Goal: Information Seeking & Learning: Learn about a topic

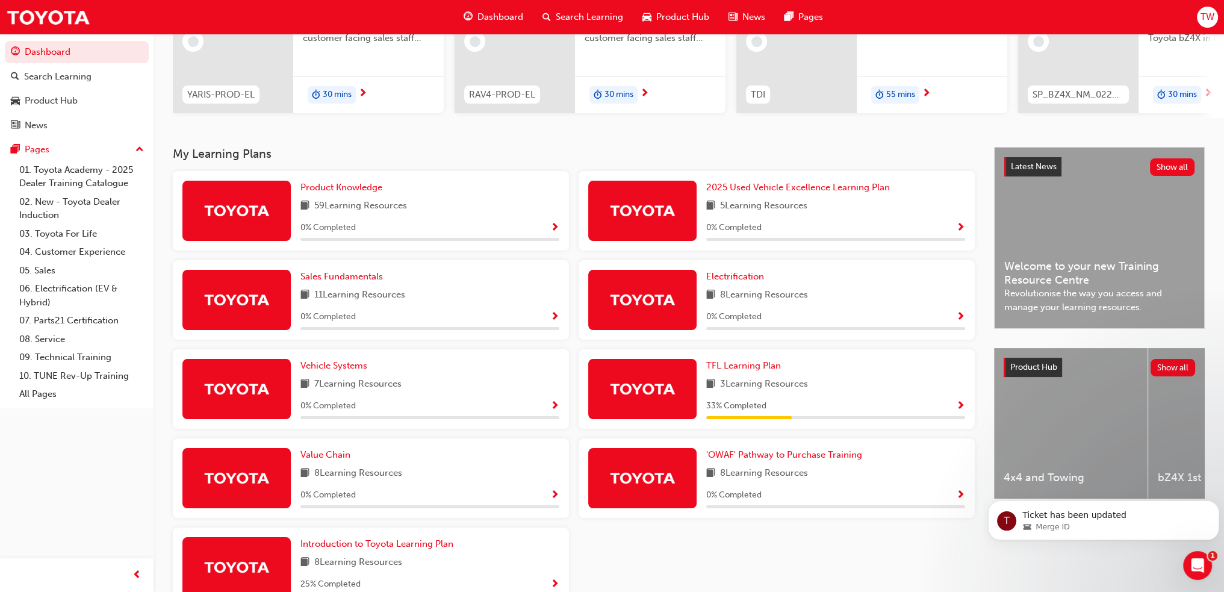
scroll to position [181, 0]
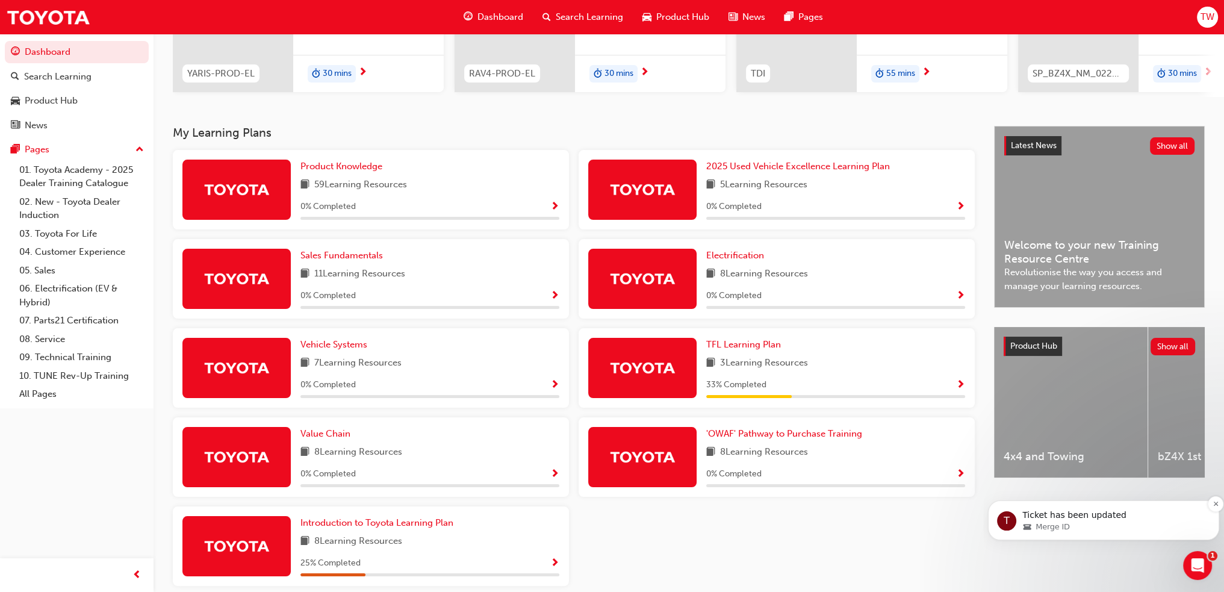
click at [1073, 525] on div "Merge ID" at bounding box center [1113, 526] width 182 height 11
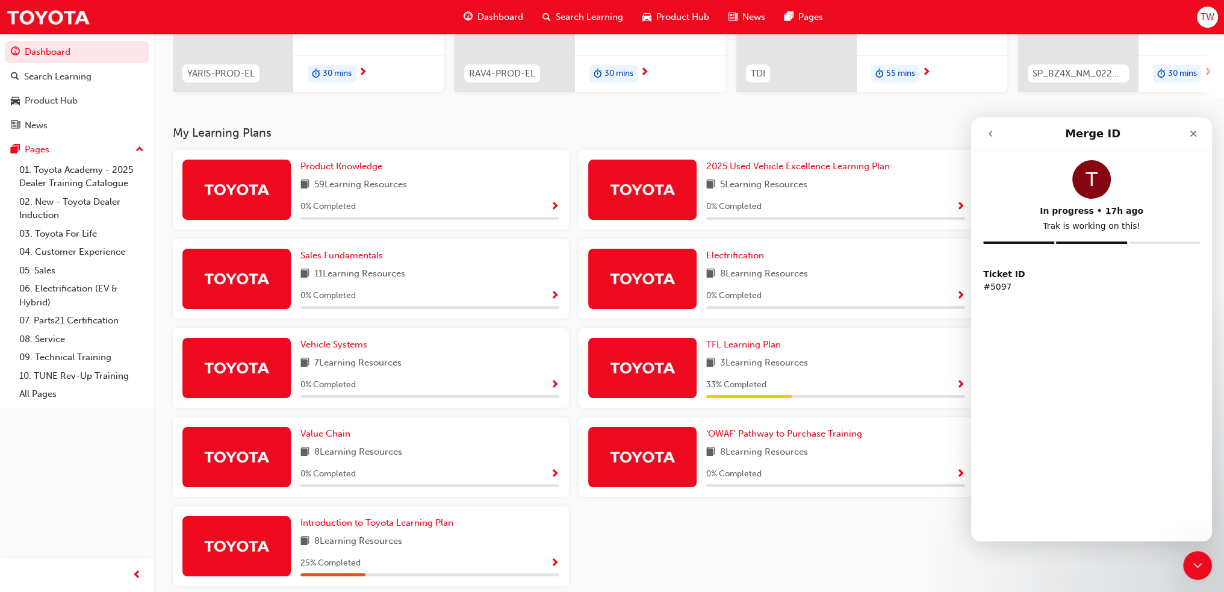
scroll to position [0, 0]
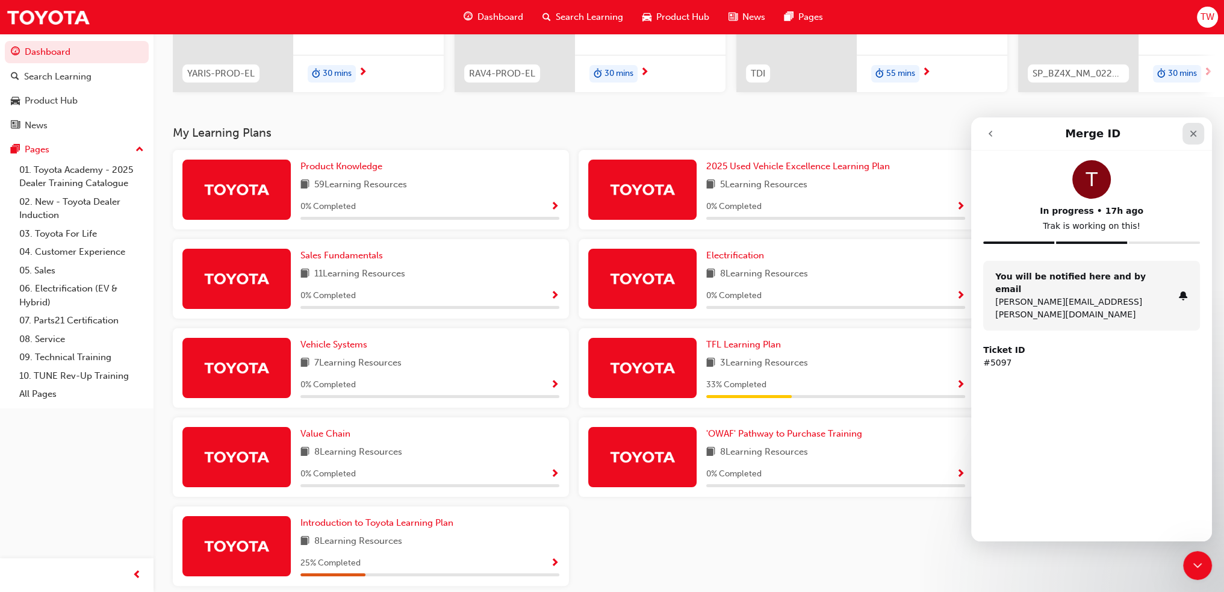
click at [1188, 134] on div "Close" at bounding box center [1193, 134] width 22 height 22
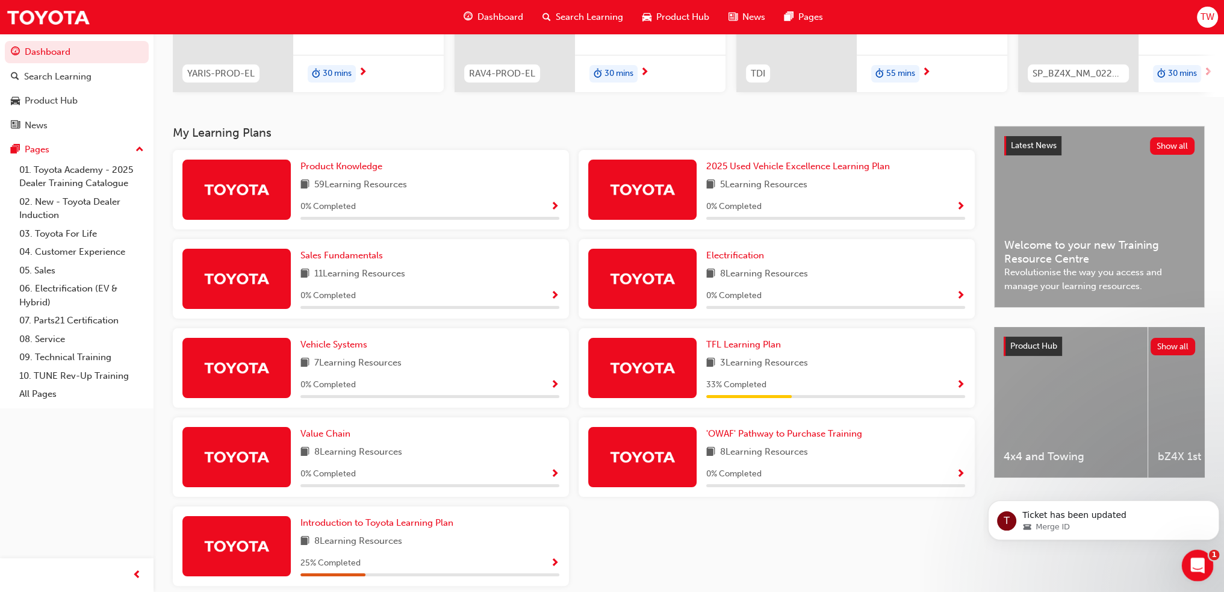
click at [1188, 557] on div "Open Intercom Messenger" at bounding box center [1196, 564] width 40 height 40
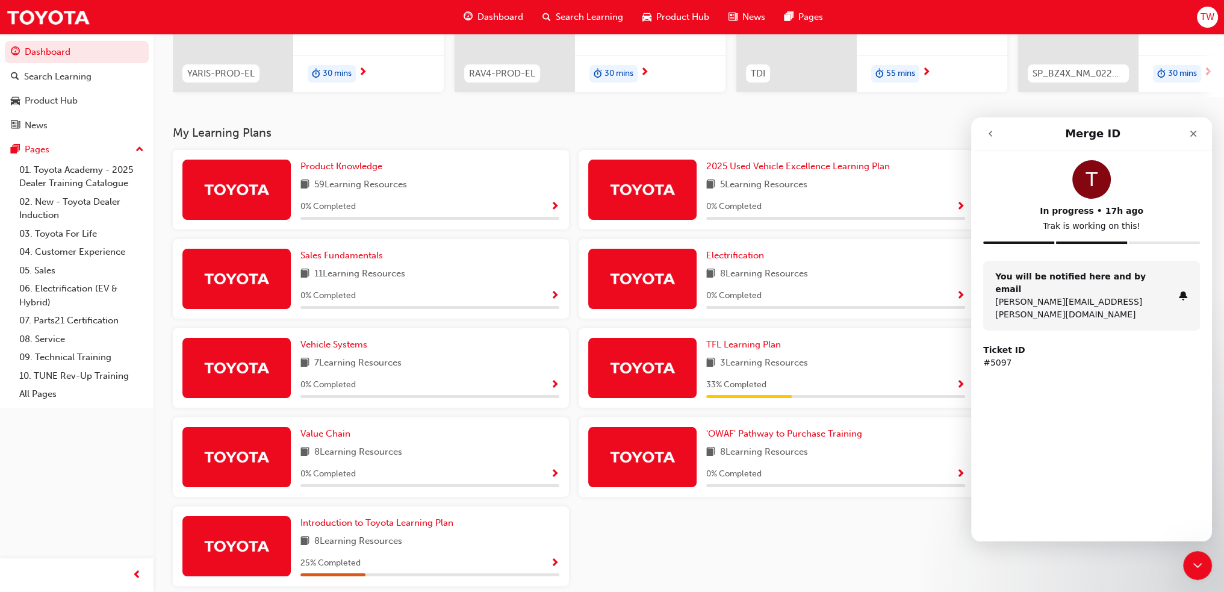
click at [1054, 483] on div "T In progress • 17h ago Trak is working on this! You will be notified here and …" at bounding box center [1091, 346] width 241 height 391
click at [998, 133] on button "go back" at bounding box center [990, 133] width 23 height 23
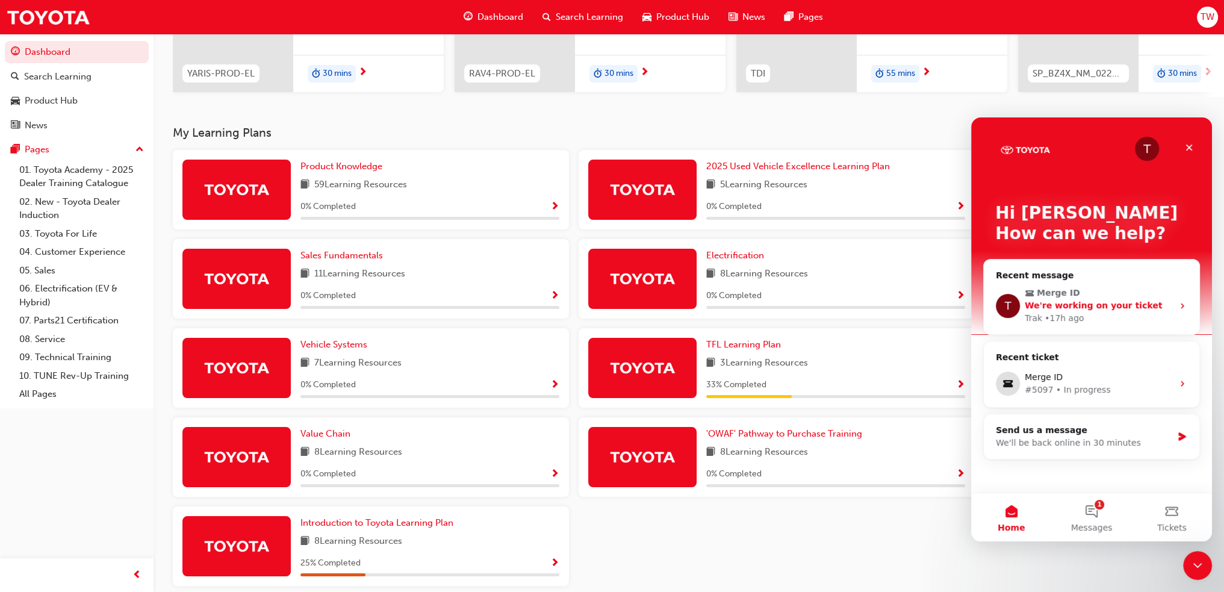
click at [1118, 317] on div "Trak • 17h ago" at bounding box center [1099, 318] width 148 height 13
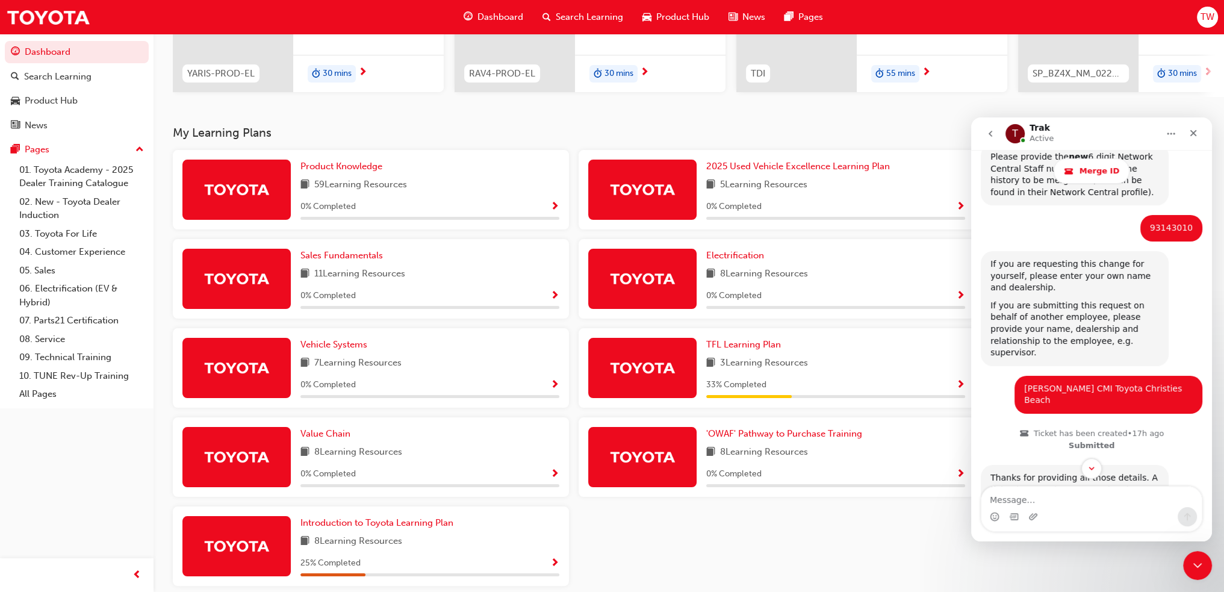
scroll to position [722, 0]
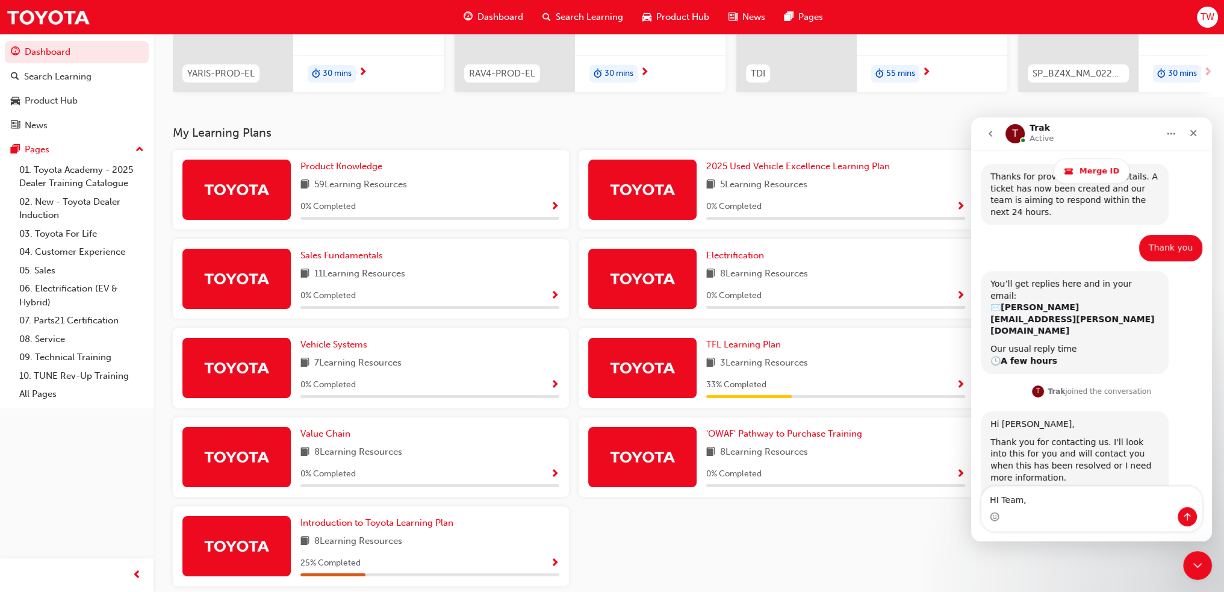
type textarea "HI Team,"
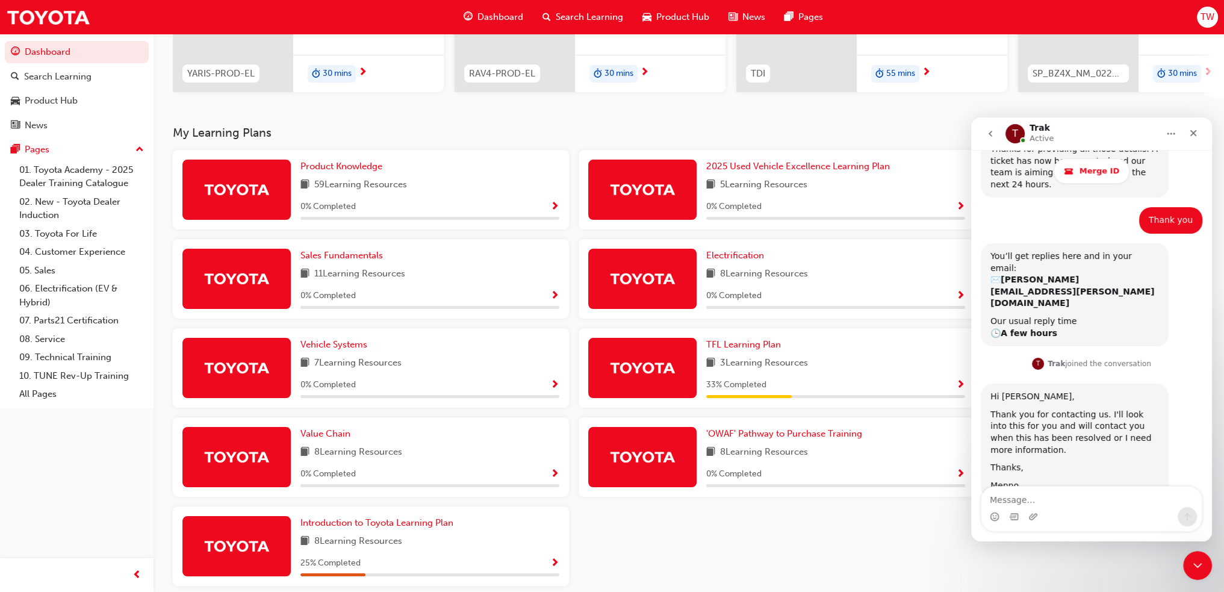
scroll to position [790, 0]
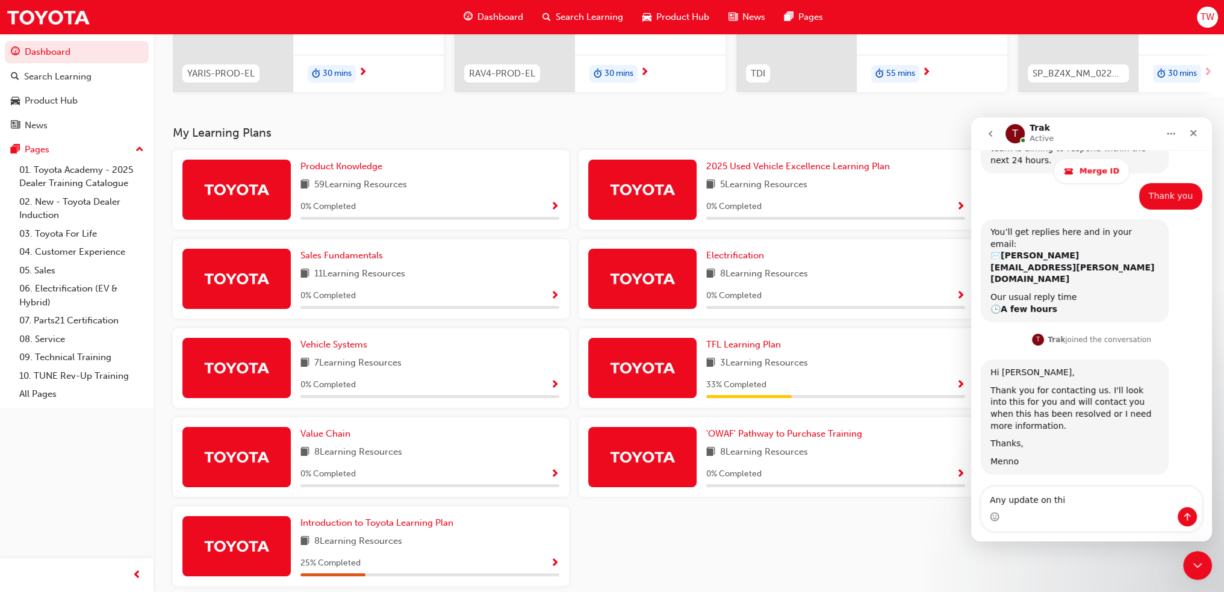
type textarea "Any update on this"
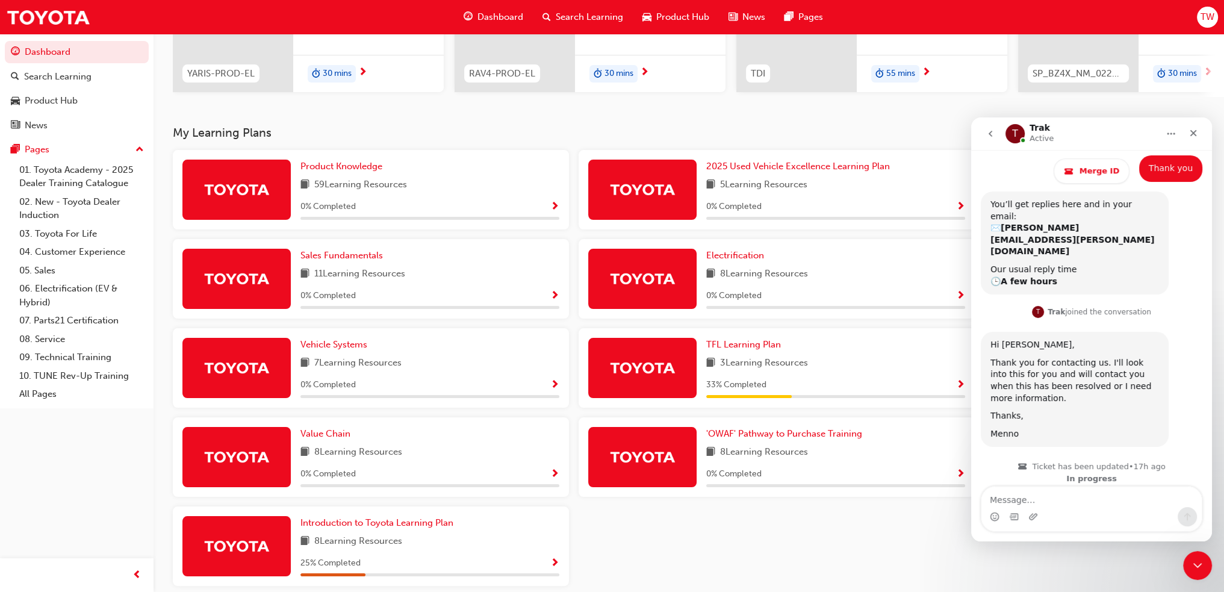
click at [1193, 138] on div "Close" at bounding box center [1193, 133] width 22 height 22
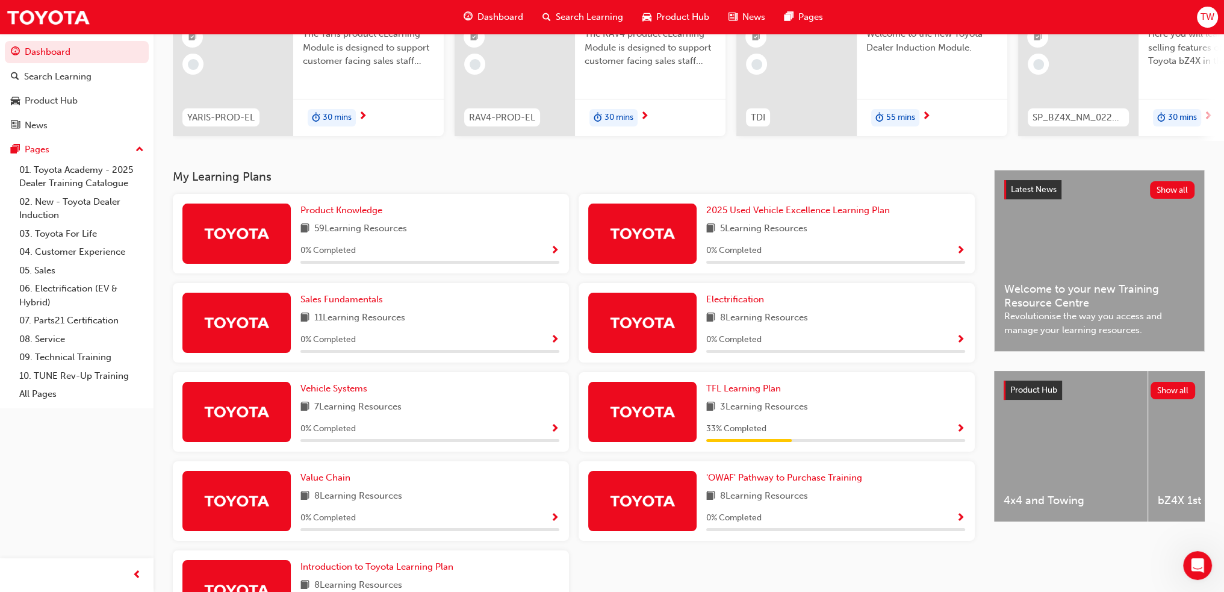
scroll to position [237, 0]
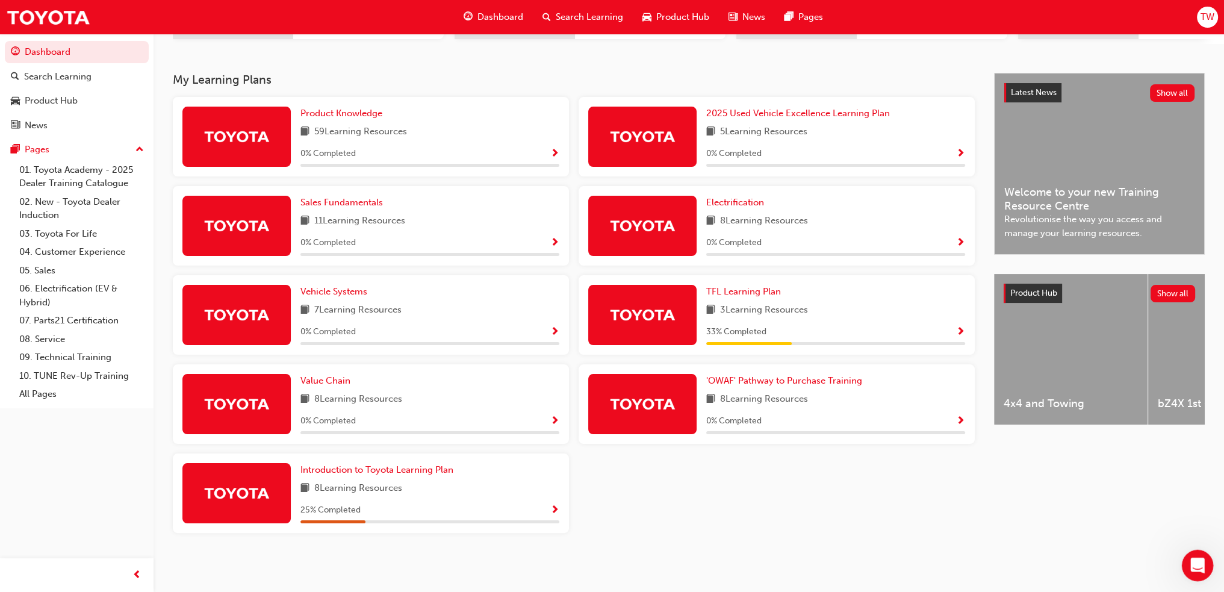
click at [1205, 568] on div "Open Intercom Messenger" at bounding box center [1196, 564] width 40 height 40
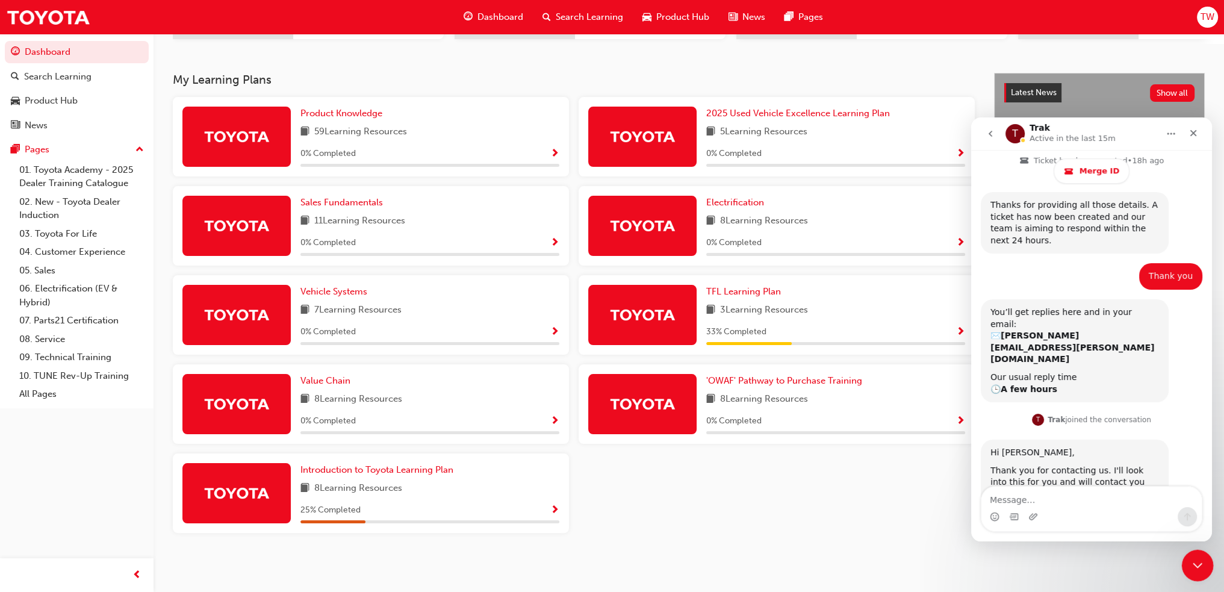
scroll to position [818, 0]
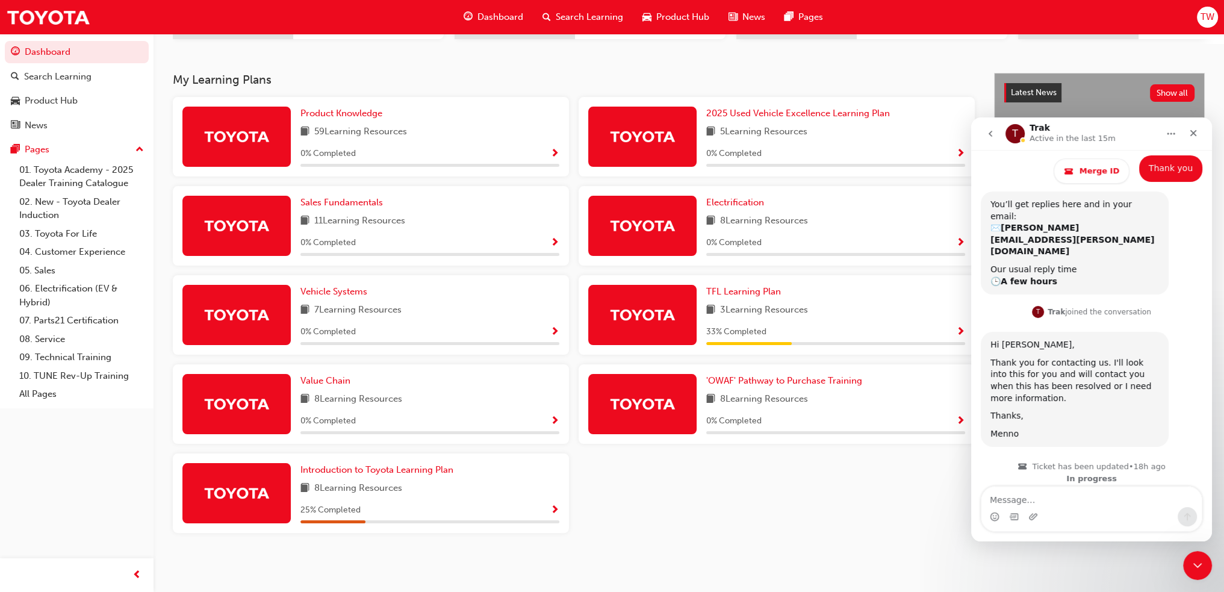
click at [1140, 551] on div "Latest News Show all Welcome to your new Training Resource Centre Revolutionise…" at bounding box center [1099, 317] width 211 height 488
click at [851, 522] on div "Product Knowledge 59 Learning Resources 0 % Completed 2025 Used Vehicle Excelle…" at bounding box center [574, 319] width 812 height 445
click at [847, 98] on div "2025 Used Vehicle Excellence Learning Plan 5 Learning Resources 0 % Completed" at bounding box center [777, 136] width 396 height 79
click at [1057, 499] on textarea "Message…" at bounding box center [1091, 496] width 220 height 20
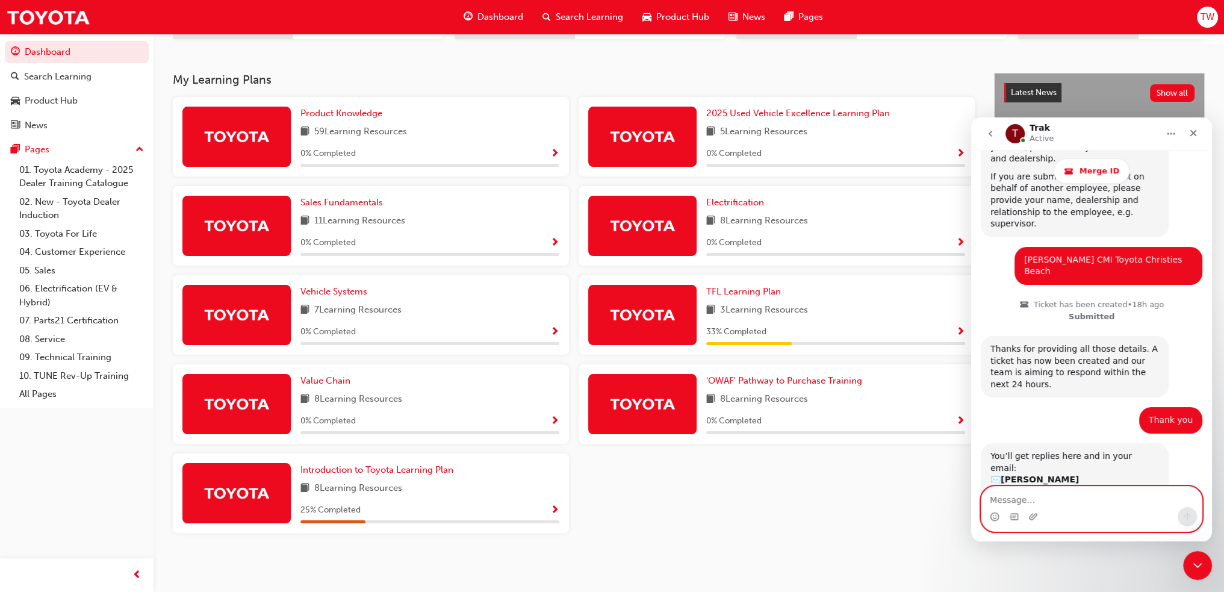
scroll to position [397, 0]
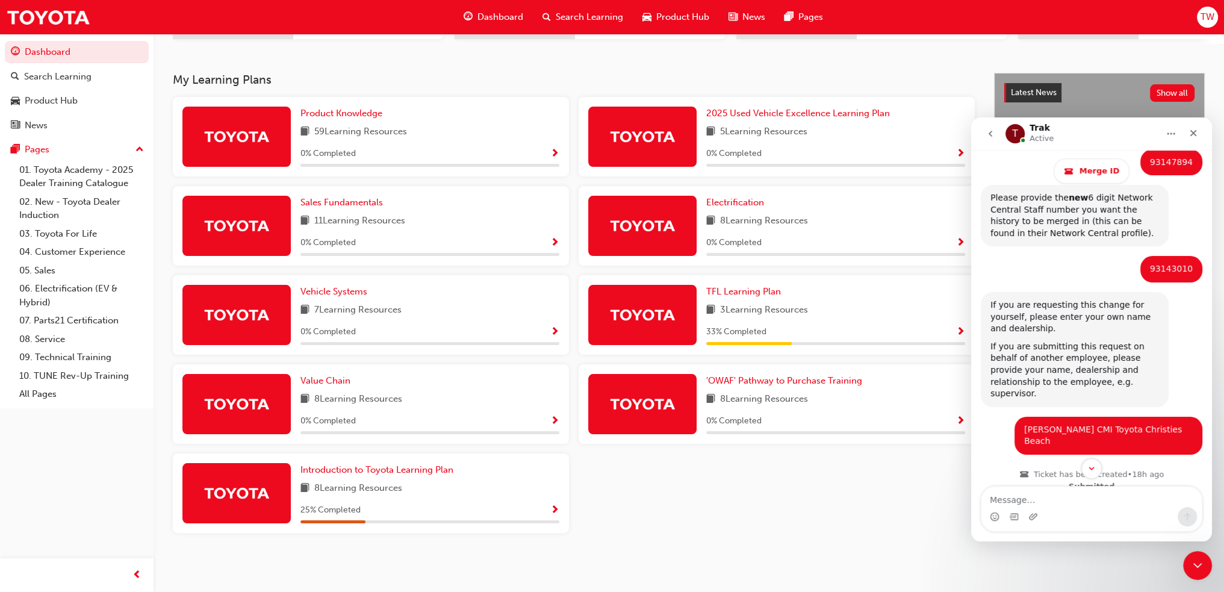
click at [626, 33] on div "Dashboard Search Learning Product Hub News Pages" at bounding box center [643, 17] width 388 height 34
click at [514, 26] on div "Dashboard" at bounding box center [493, 17] width 79 height 25
click at [1195, 138] on div "Close" at bounding box center [1193, 133] width 22 height 22
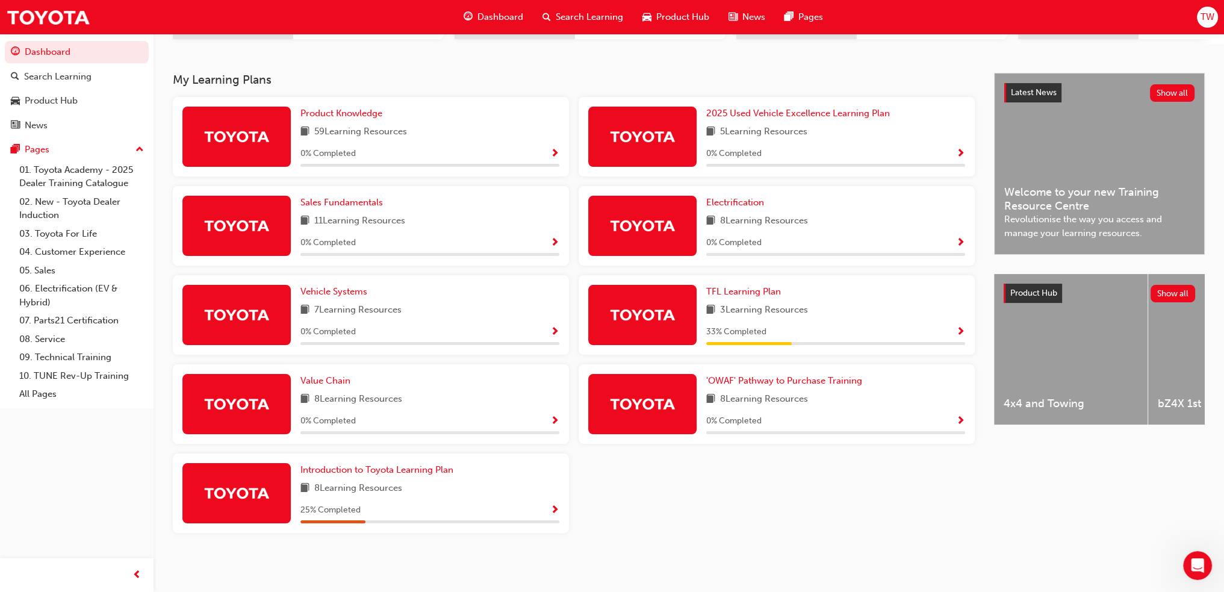
click at [930, 82] on h3 "My Learning Plans" at bounding box center [574, 80] width 802 height 14
click at [505, 13] on span "Dashboard" at bounding box center [500, 17] width 46 height 14
click at [1191, 571] on div "Open Intercom Messenger" at bounding box center [1196, 564] width 40 height 40
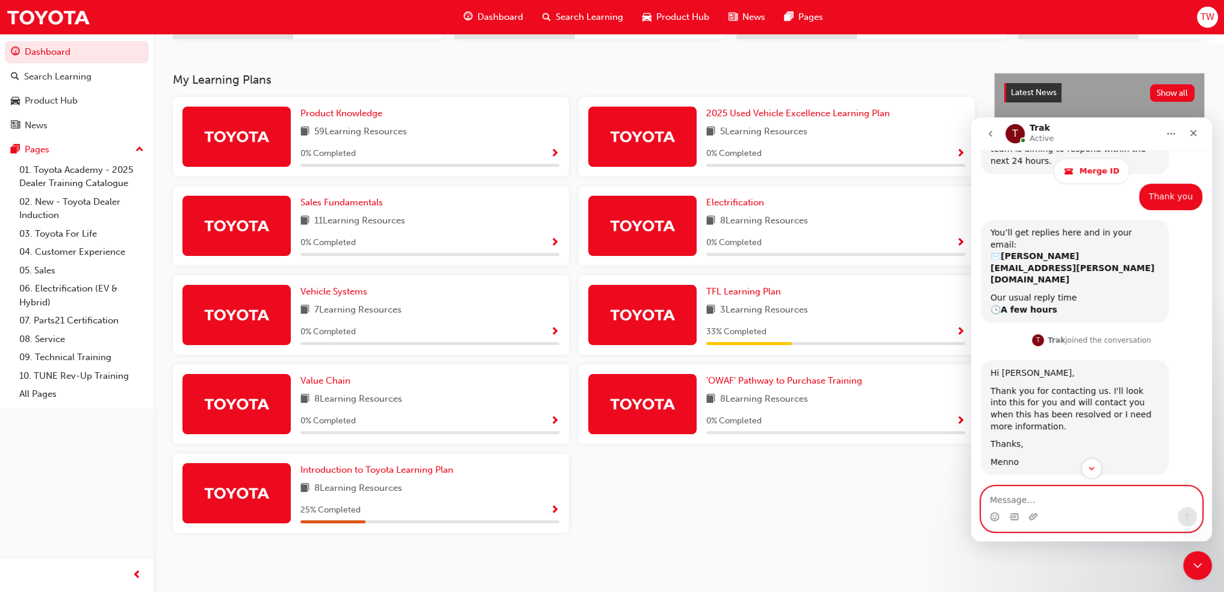
scroll to position [818, 0]
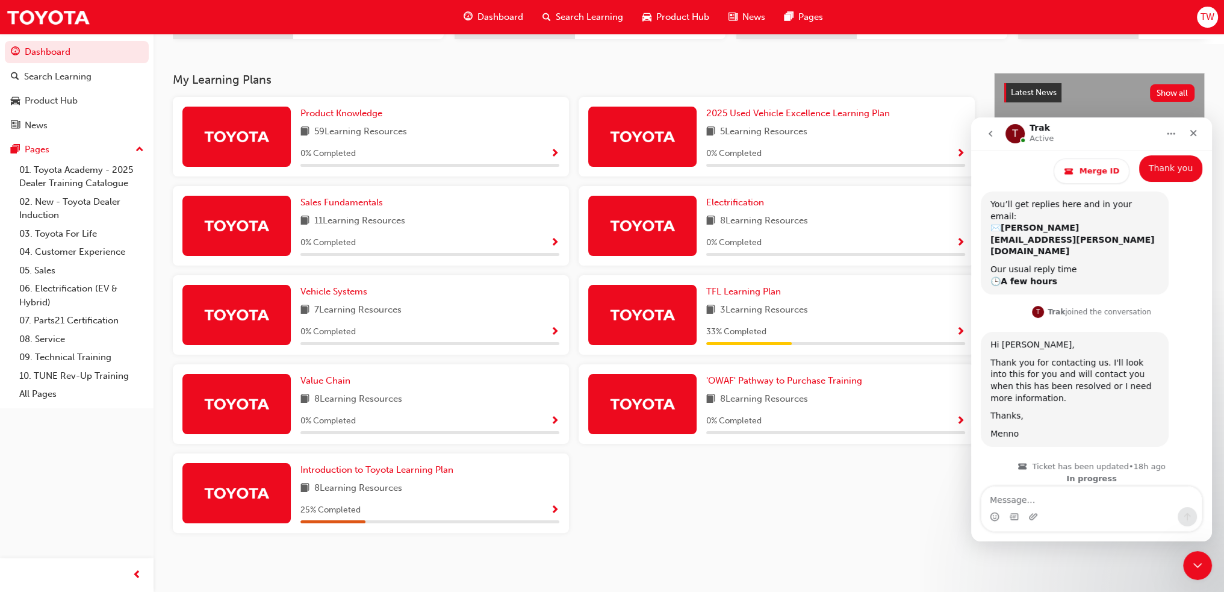
click at [928, 501] on div "Product Knowledge 59 Learning Resources 0 % Completed 2025 Used Vehicle Excelle…" at bounding box center [574, 319] width 812 height 445
click at [72, 152] on div "Pages" at bounding box center [77, 149] width 132 height 15
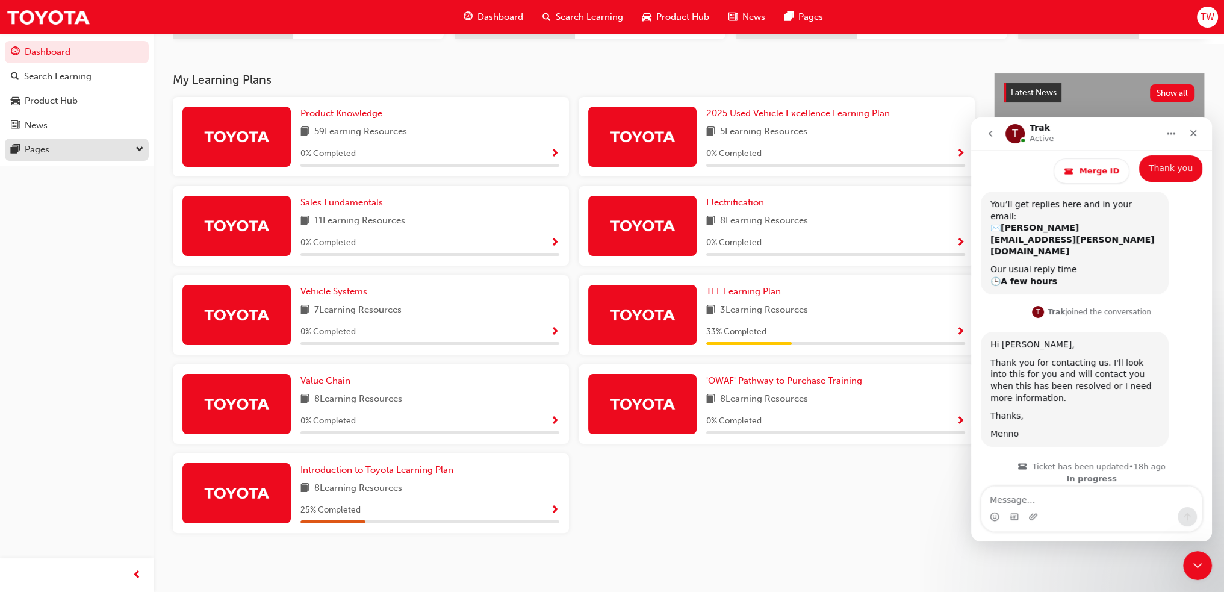
click at [65, 149] on div "Pages" at bounding box center [77, 149] width 132 height 15
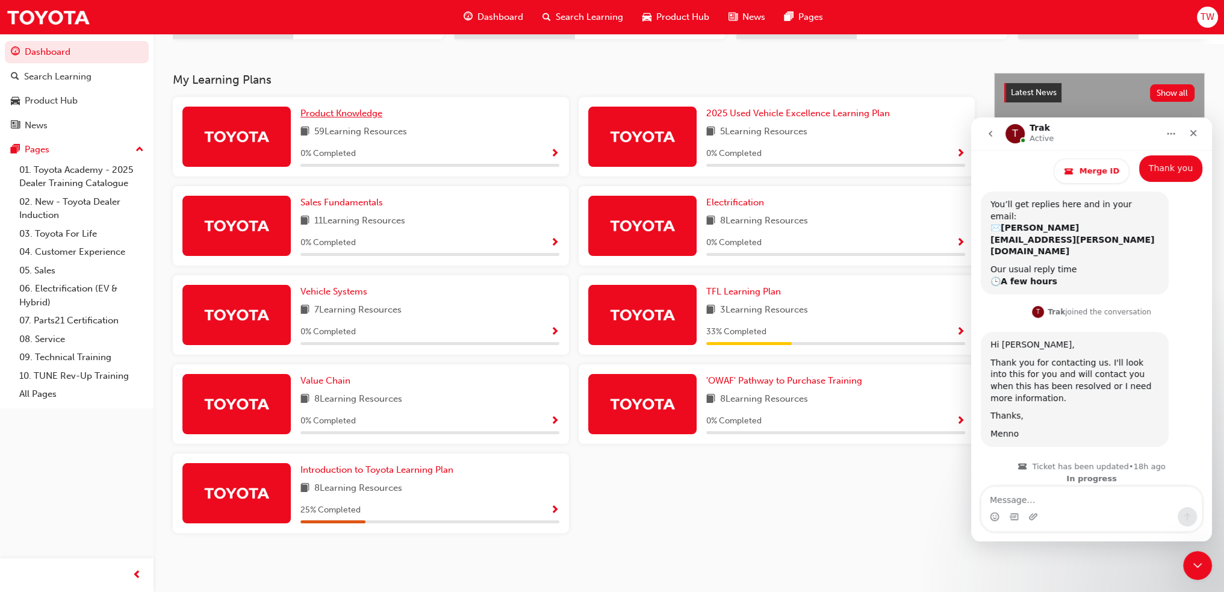
click at [353, 113] on span "Product Knowledge" at bounding box center [341, 113] width 82 height 11
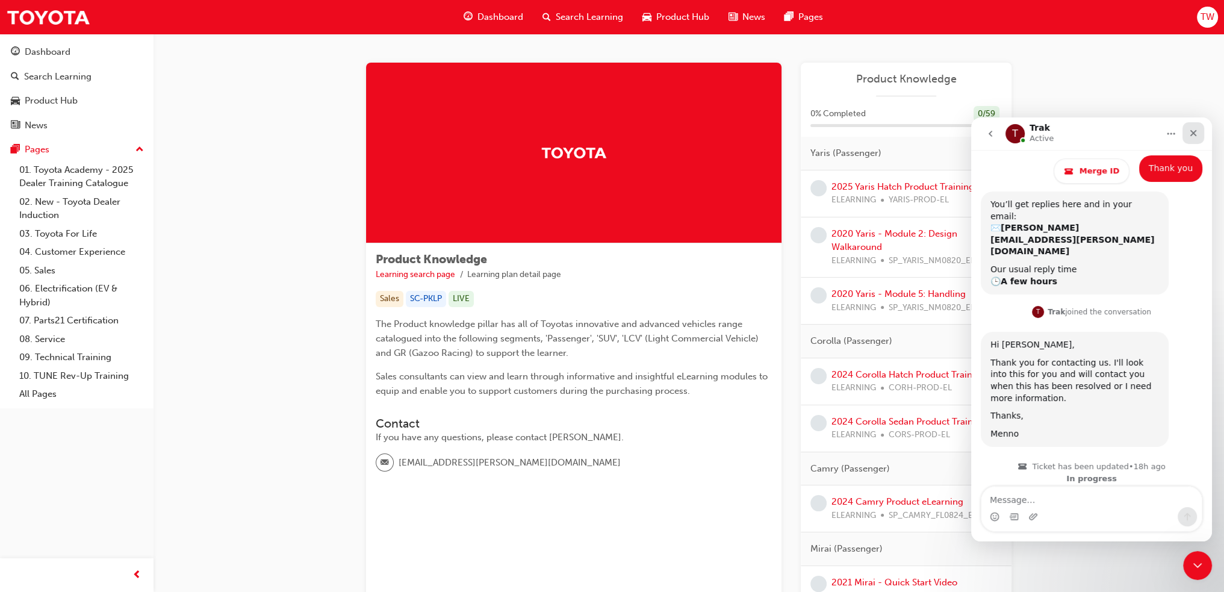
drag, startPoint x: 1187, startPoint y: 131, endPoint x: 2149, endPoint y: 252, distance: 969.5
click at [1187, 131] on div "Close" at bounding box center [1193, 133] width 22 height 22
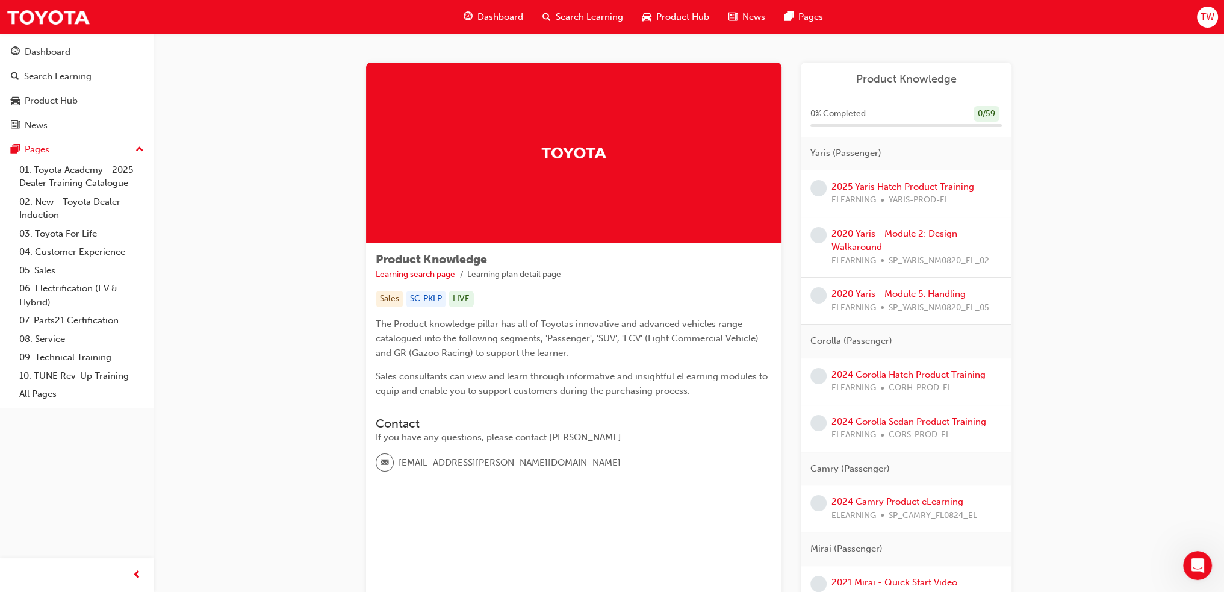
click at [514, 26] on div "Dashboard" at bounding box center [493, 17] width 79 height 25
